Goal: Task Accomplishment & Management: Manage account settings

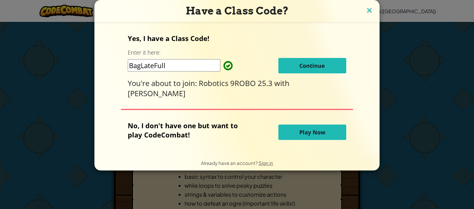
click at [370, 15] on img at bounding box center [370, 10] width 8 height 9
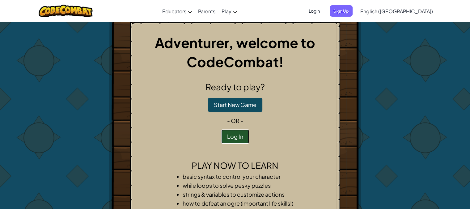
click at [232, 136] on button "Log In" at bounding box center [235, 137] width 28 height 14
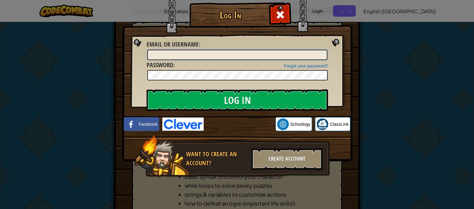
click at [206, 56] on input "Email or Username :" at bounding box center [237, 55] width 180 height 11
